Goal: Communication & Community: Answer question/provide support

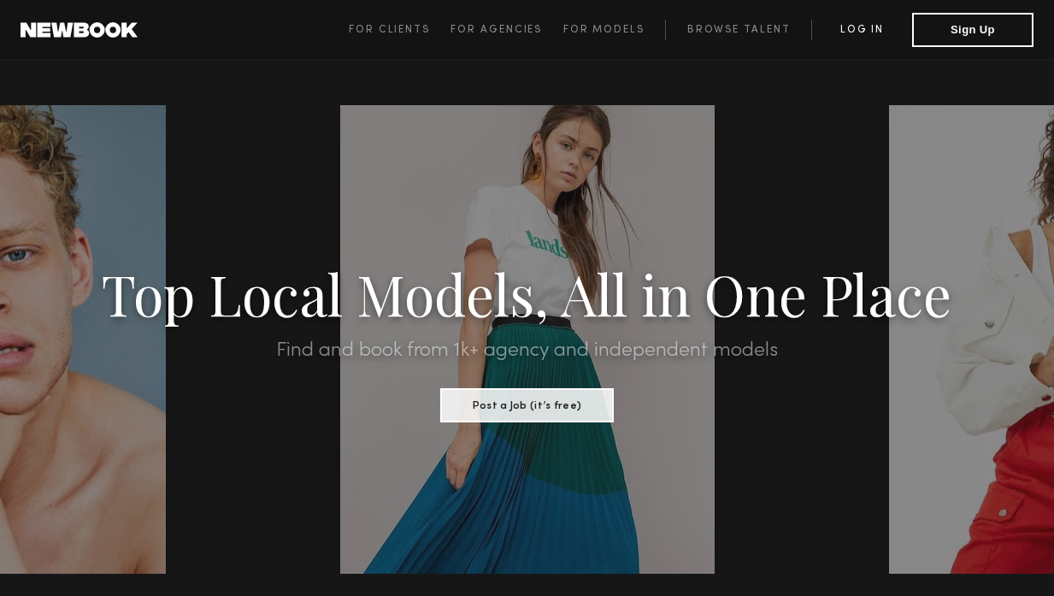
click at [837, 21] on link "Log in" at bounding box center [861, 30] width 101 height 21
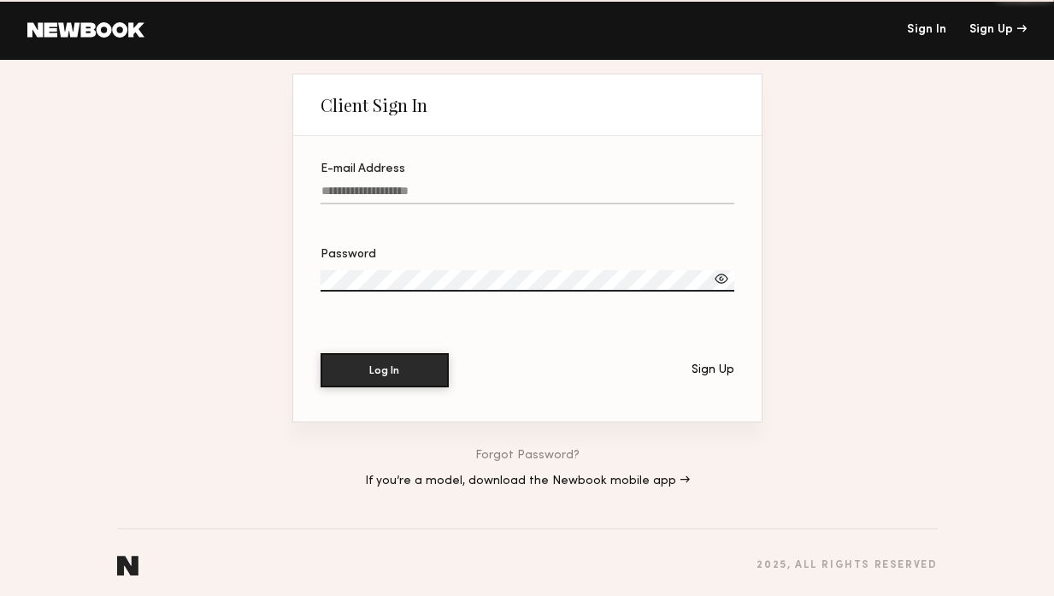
type input "**********"
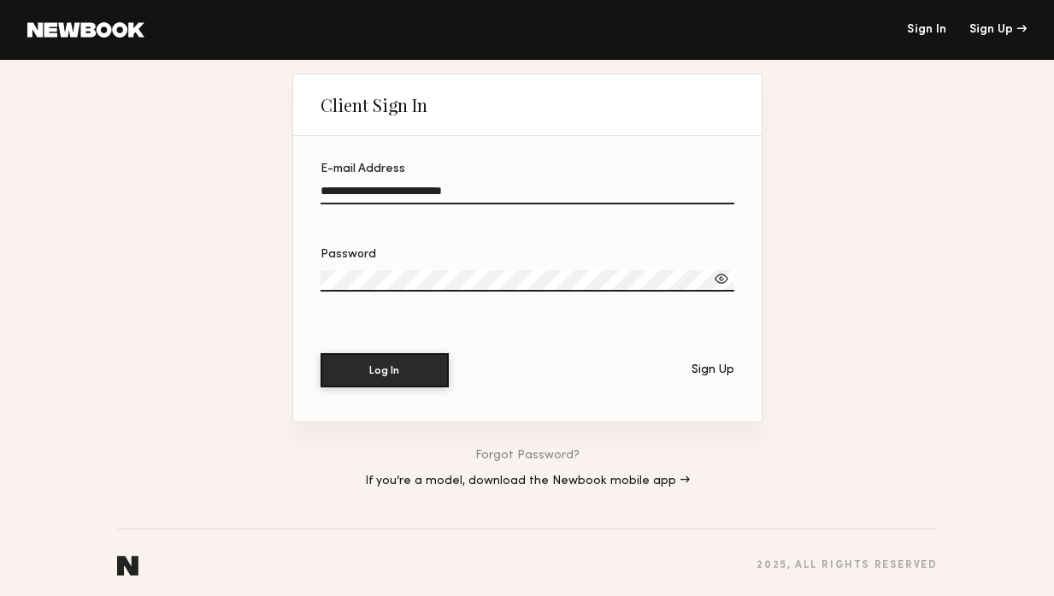
click at [728, 281] on div at bounding box center [721, 278] width 17 height 17
click at [393, 385] on button "Log In" at bounding box center [385, 369] width 128 height 34
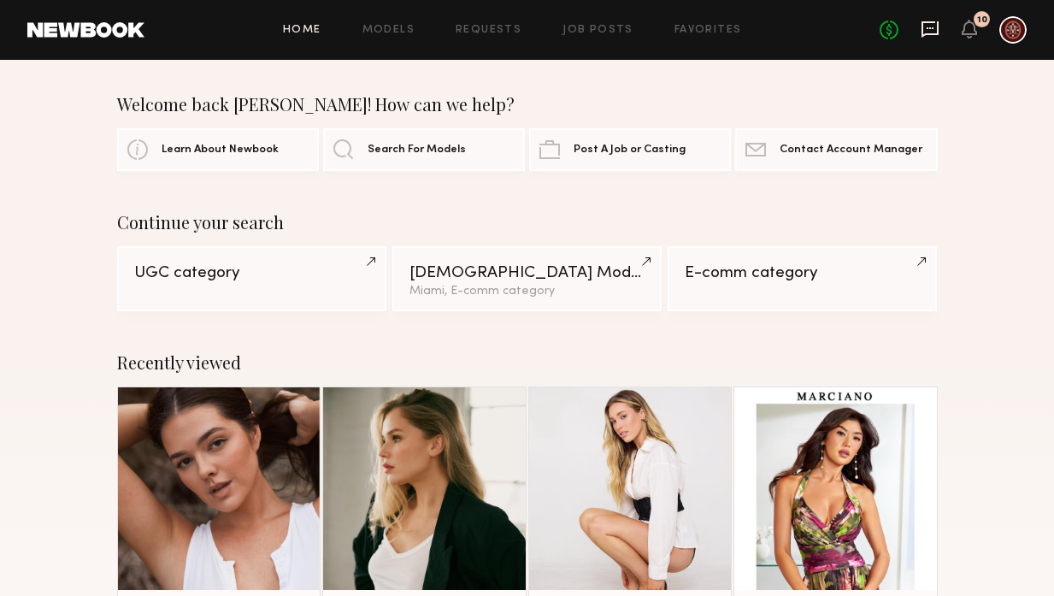
click at [930, 27] on icon at bounding box center [930, 28] width 7 height 2
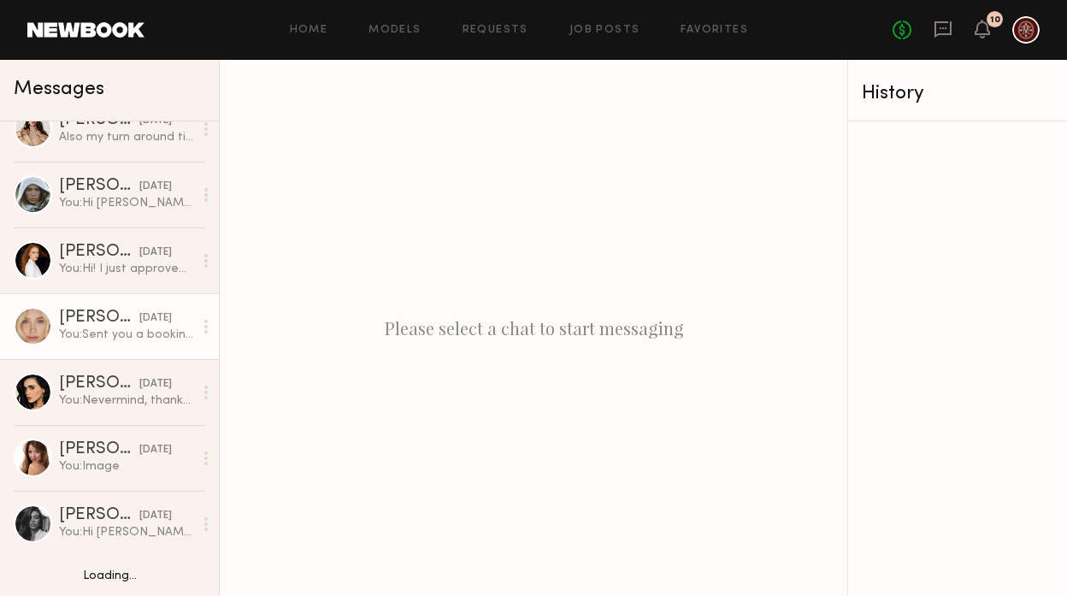
scroll to position [226, 0]
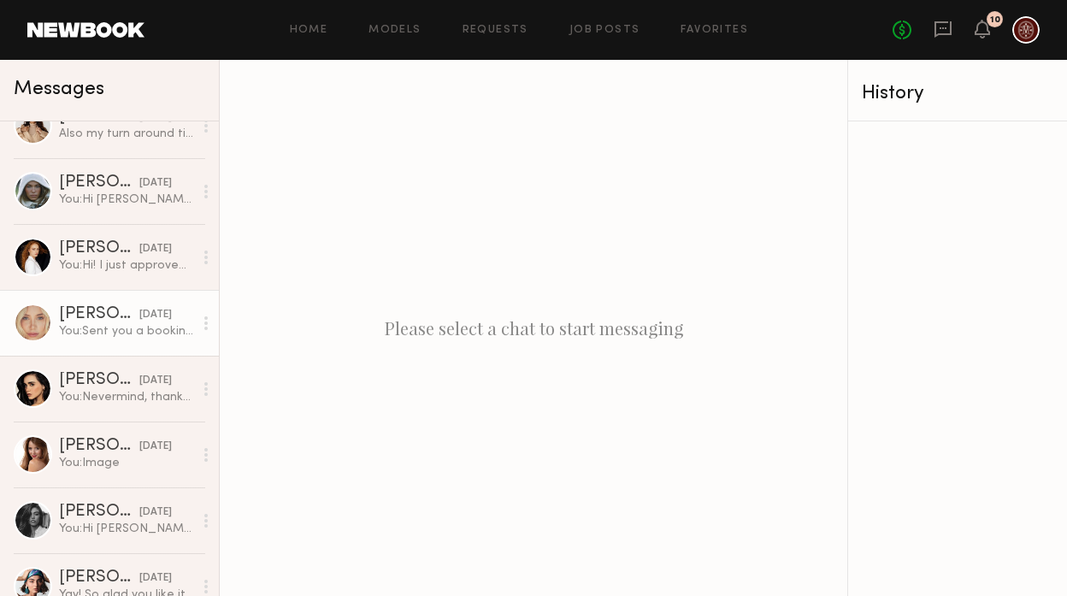
click at [57, 331] on link "[PERSON_NAME] [DATE] You: Sent you a booking request, please accept" at bounding box center [109, 323] width 219 height 66
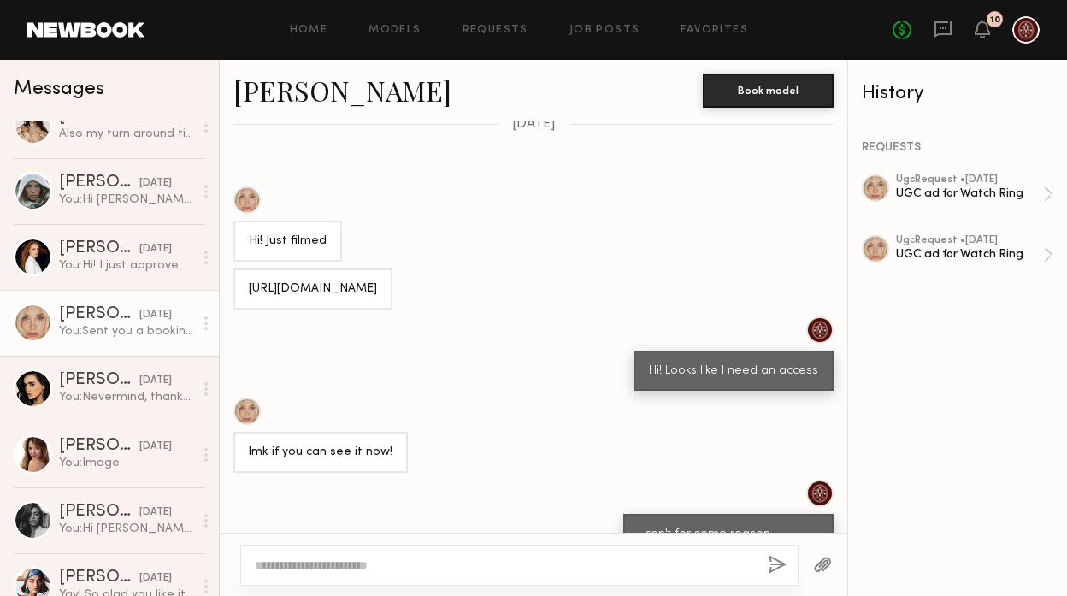
scroll to position [2974, 0]
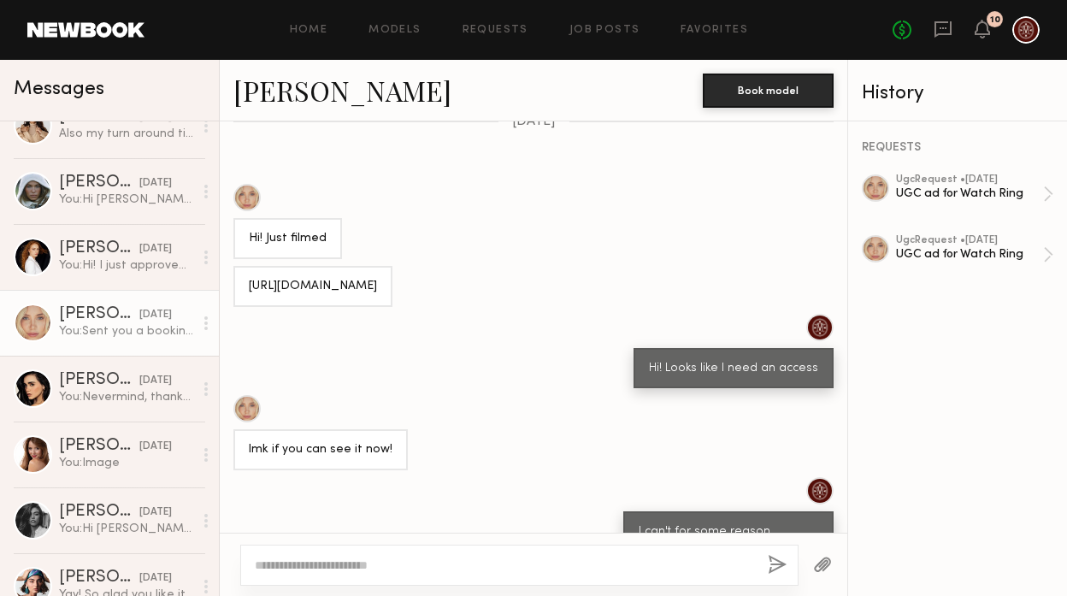
drag, startPoint x: 412, startPoint y: 332, endPoint x: 235, endPoint y: 329, distance: 177.0
click at [235, 307] on div "[URL][DOMAIN_NAME]" at bounding box center [312, 286] width 159 height 41
drag, startPoint x: 376, startPoint y: 355, endPoint x: 242, endPoint y: 328, distance: 136.8
click at [242, 307] on div "[URL][DOMAIN_NAME]" at bounding box center [312, 286] width 159 height 41
copy div "[URL][DOMAIN_NAME]"
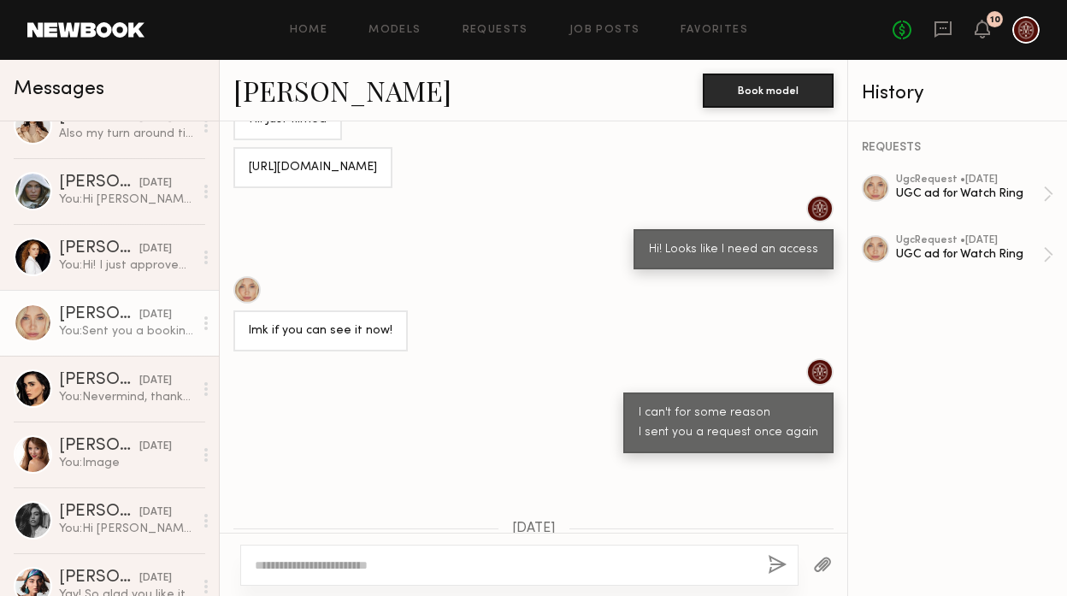
scroll to position [3085, 0]
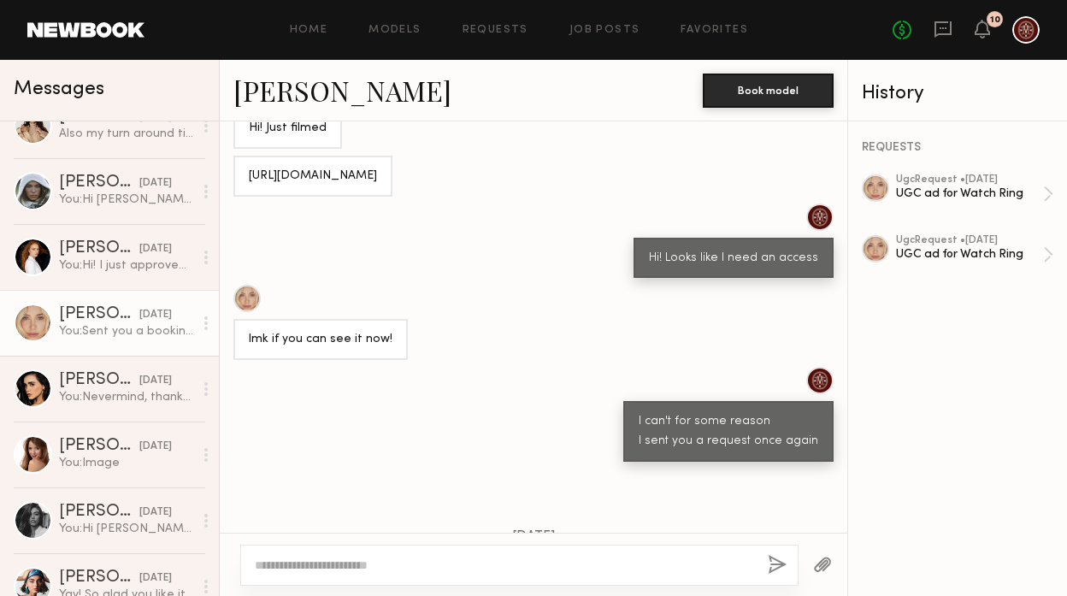
click at [377, 186] on div "[URL][DOMAIN_NAME]" at bounding box center [313, 177] width 128 height 20
drag, startPoint x: 415, startPoint y: 224, endPoint x: 245, endPoint y: 222, distance: 169.2
click at [245, 197] on div "[URL][DOMAIN_NAME]" at bounding box center [312, 176] width 159 height 41
click at [370, 260] on div "Loading Hey! I'm attaching a brief for Watch Ring below. Sorry for the delay in…" at bounding box center [533, 326] width 627 height 411
drag, startPoint x: 371, startPoint y: 234, endPoint x: 231, endPoint y: 206, distance: 143.0
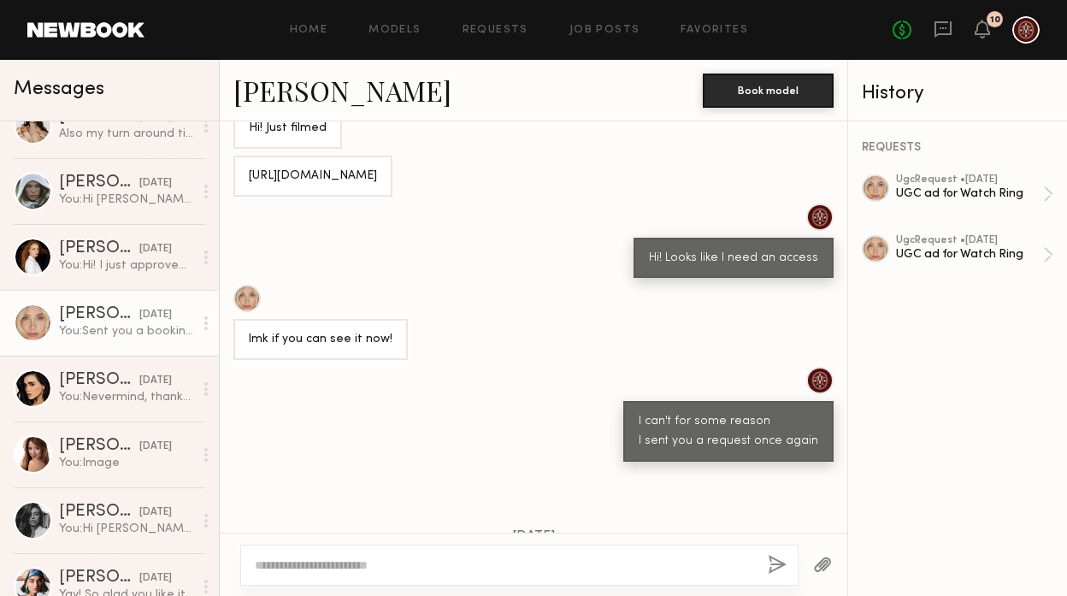
click at [231, 197] on div "[URL][DOMAIN_NAME]" at bounding box center [533, 176] width 627 height 41
copy div "[URL][DOMAIN_NAME]"
